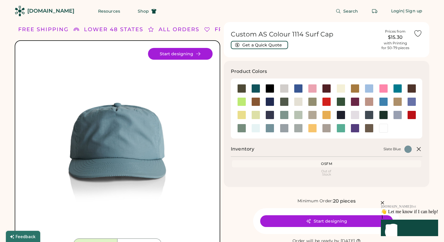
click at [384, 201] on icon "close" at bounding box center [382, 202] width 3 height 3
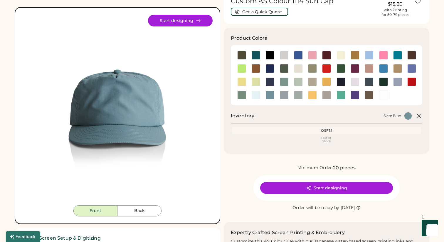
scroll to position [41, 0]
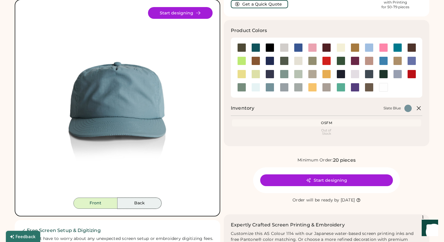
click at [149, 200] on button "Back" at bounding box center [139, 202] width 44 height 11
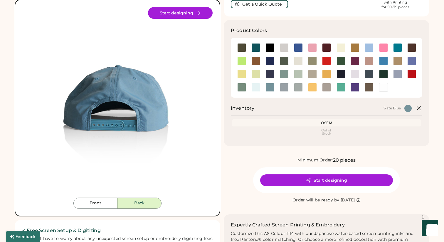
click at [87, 215] on div "Front Back Start designing" at bounding box center [117, 107] width 205 height 217
click at [91, 210] on div "Front Back Start designing" at bounding box center [117, 107] width 205 height 217
click at [92, 207] on button "Front" at bounding box center [95, 202] width 44 height 11
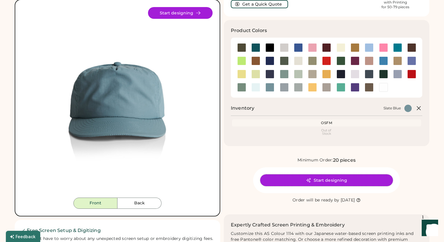
click at [304, 184] on button "Start designing" at bounding box center [326, 180] width 133 height 12
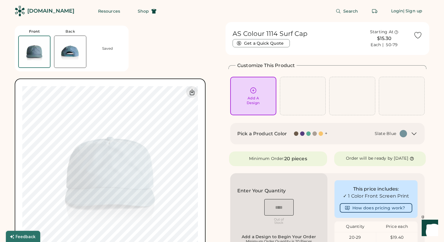
click at [73, 48] on img at bounding box center [70, 52] width 32 height 32
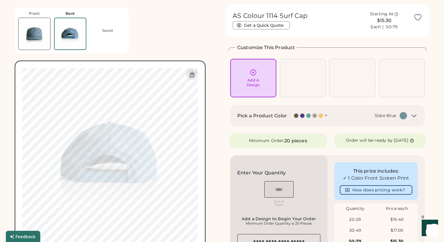
scroll to position [22, 0]
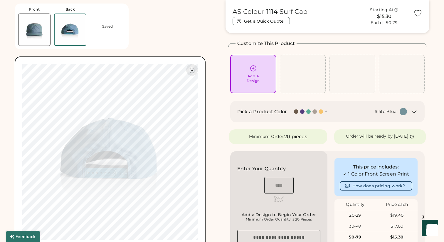
click at [49, 40] on img at bounding box center [34, 30] width 32 height 32
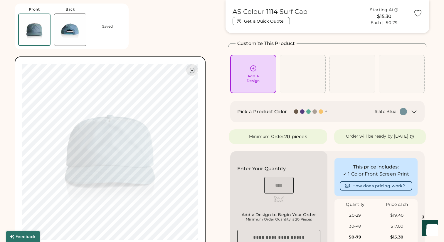
scroll to position [0, 0]
